Goal: Find specific page/section: Find specific page/section

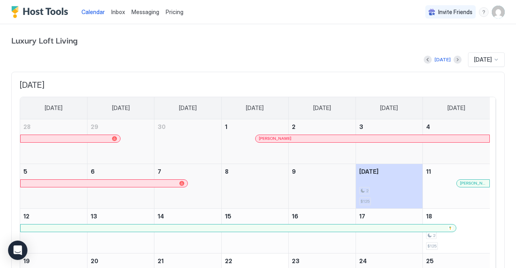
click at [468, 184] on div "[PERSON_NAME]" at bounding box center [473, 183] width 26 height 5
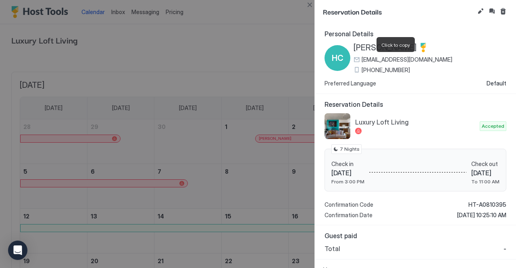
click at [415, 62] on span "[EMAIL_ADDRESS][DOMAIN_NAME]" at bounding box center [407, 59] width 91 height 7
click at [254, 41] on div at bounding box center [258, 134] width 516 height 268
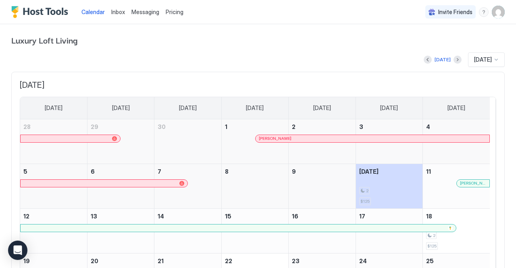
click at [468, 183] on span "[PERSON_NAME]" at bounding box center [473, 183] width 26 height 5
